Goal: Information Seeking & Learning: Learn about a topic

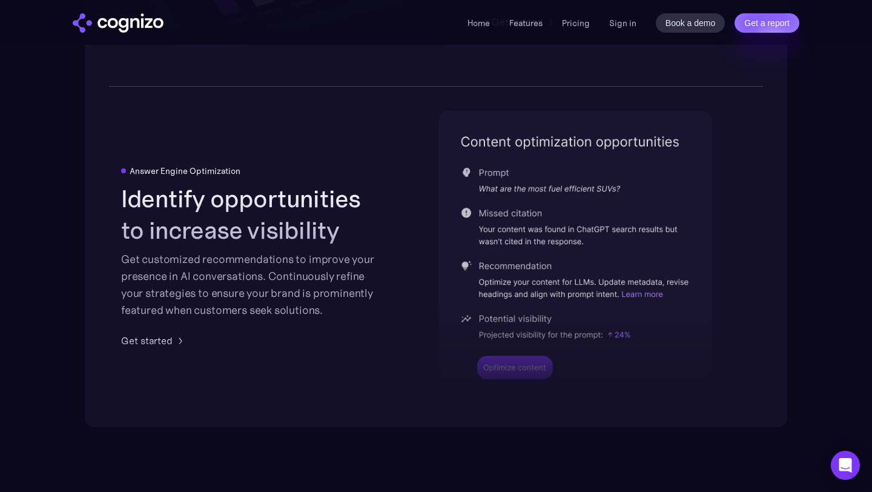
scroll to position [2471, 0]
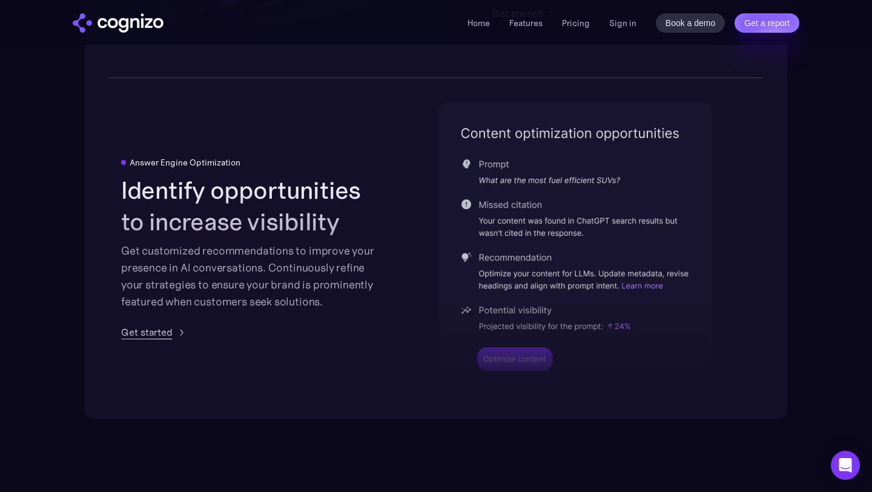
click at [167, 334] on div "Get started" at bounding box center [146, 332] width 51 height 15
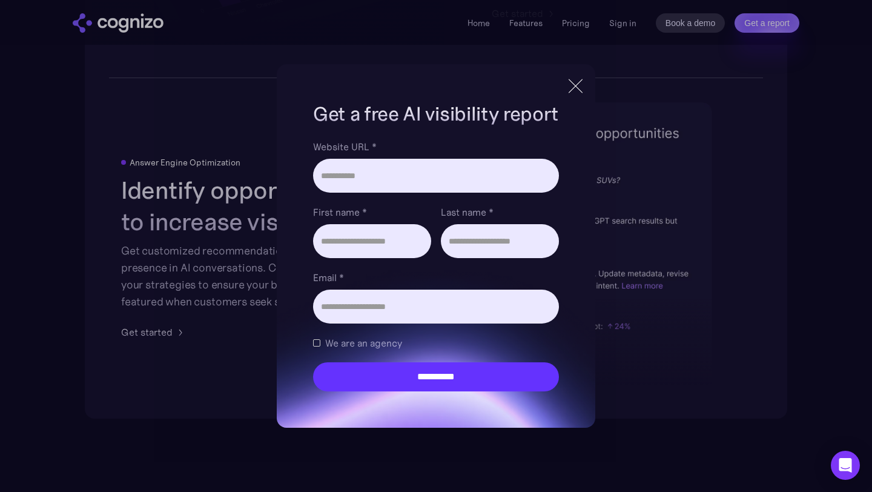
click at [571, 84] on div at bounding box center [575, 86] width 20 height 22
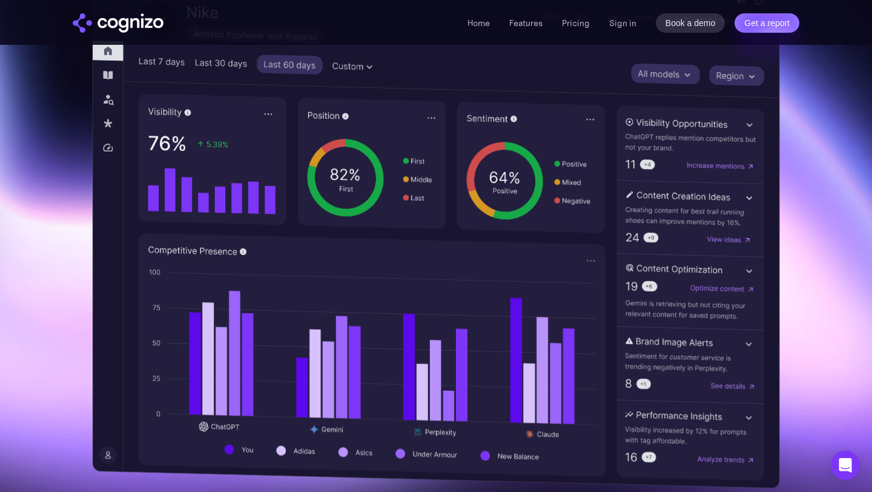
scroll to position [407, 0]
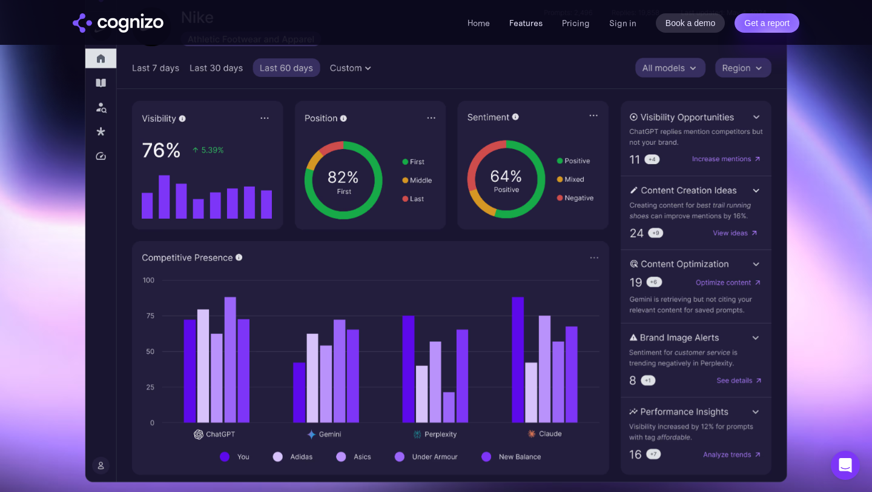
click at [539, 25] on link "Features" at bounding box center [525, 23] width 33 height 11
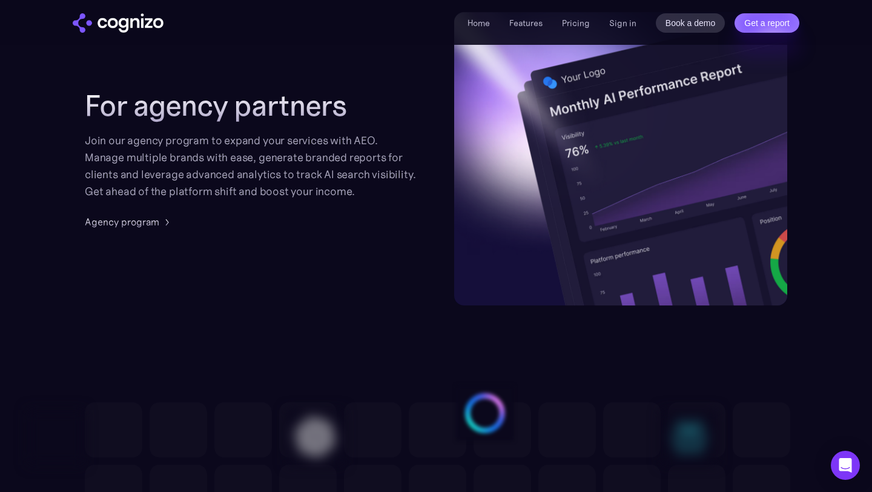
scroll to position [2974, 0]
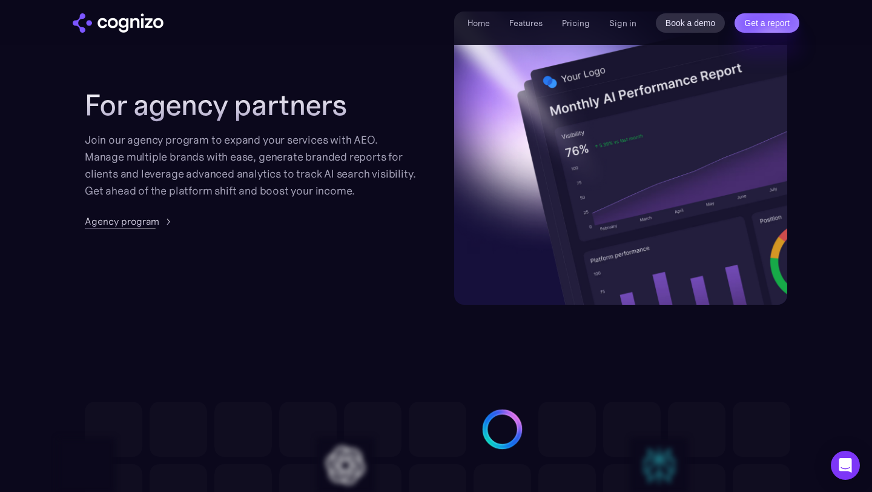
click at [156, 220] on div "Agency program" at bounding box center [122, 221] width 74 height 15
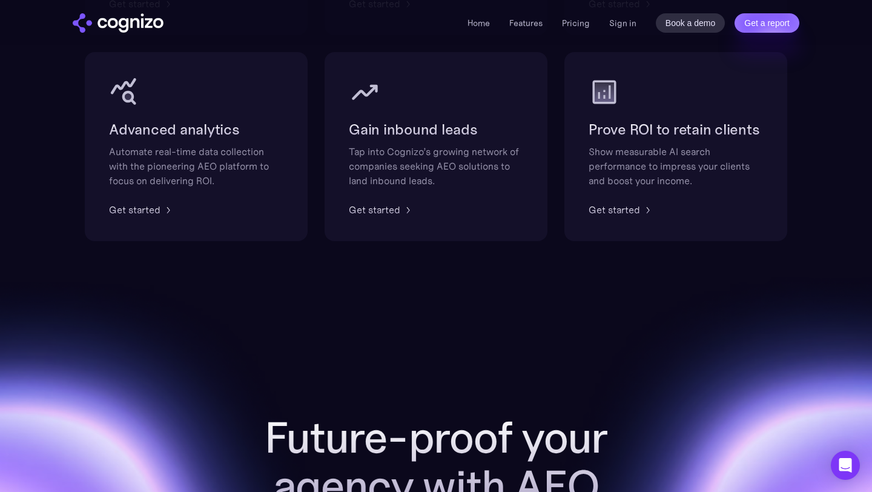
scroll to position [978, 0]
